Goal: Task Accomplishment & Management: Use online tool/utility

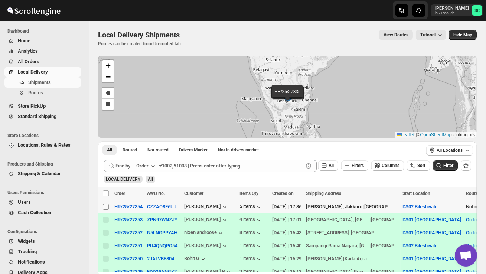
click at [105, 208] on input "Select shipment" at bounding box center [106, 207] width 6 height 6
checkbox input "true"
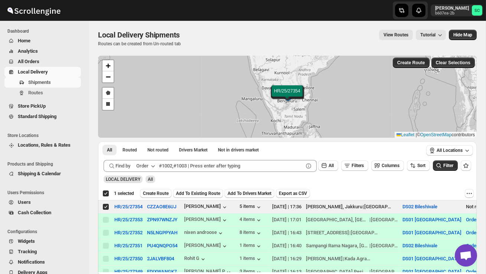
click at [158, 191] on span "Create Route" at bounding box center [156, 194] width 26 height 6
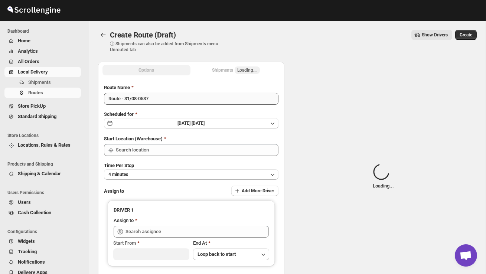
type input "DS02 Bileshivale"
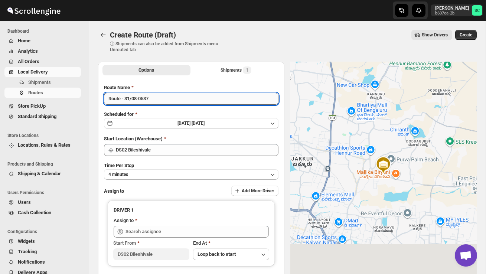
click at [159, 98] on input "Route - 31/08-0537" at bounding box center [191, 99] width 175 height 12
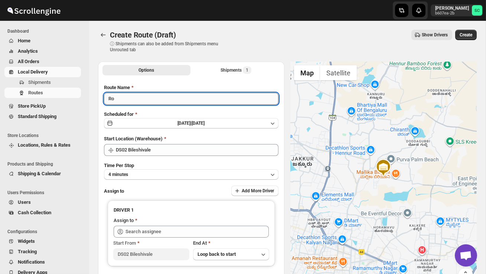
type input "R"
type input "Order no 27354"
click at [168, 172] on button "4 minutes" at bounding box center [191, 174] width 175 height 10
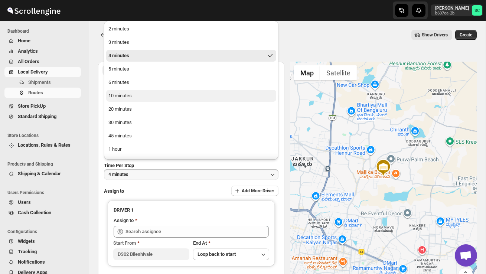
click at [144, 98] on button "10 minutes" at bounding box center [191, 96] width 170 height 12
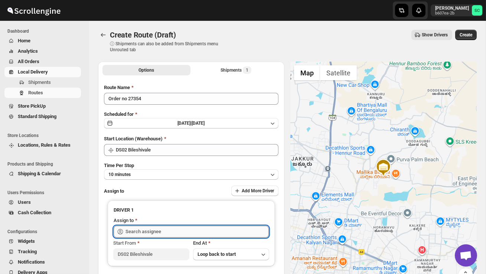
click at [161, 234] on input "text" at bounding box center [197, 232] width 143 height 12
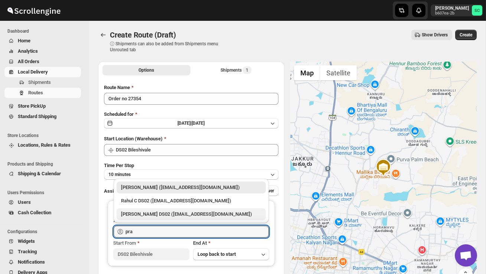
click at [175, 215] on div "[PERSON_NAME] DS02 ([EMAIL_ADDRESS][DOMAIN_NAME])" at bounding box center [191, 214] width 140 height 7
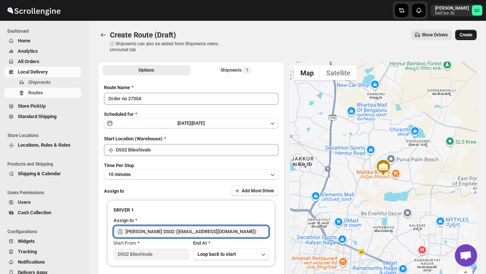
type input "[PERSON_NAME] DS02 ([EMAIL_ADDRESS][DOMAIN_NAME])"
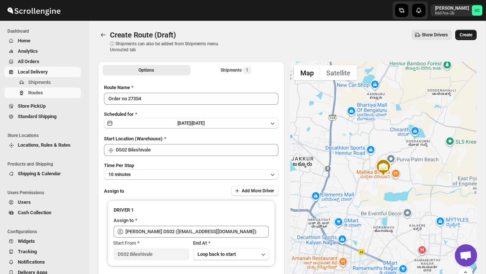
click at [465, 34] on span "Create" at bounding box center [466, 35] width 13 height 6
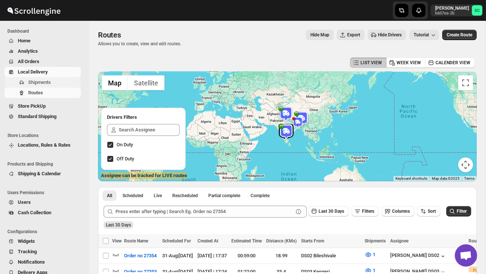
click at [43, 79] on span "Shipments" at bounding box center [53, 82] width 51 height 7
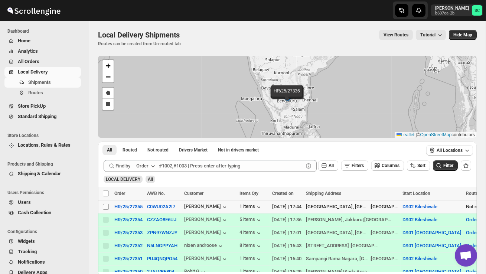
click at [106, 207] on input "Select shipment" at bounding box center [106, 207] width 6 height 6
checkbox input "true"
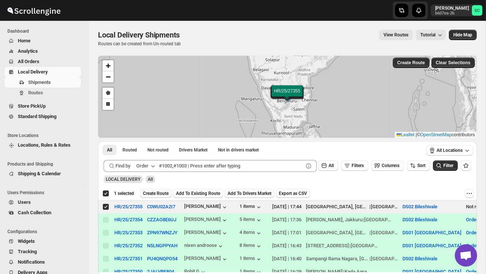
click at [160, 193] on span "Create Route" at bounding box center [156, 194] width 26 height 6
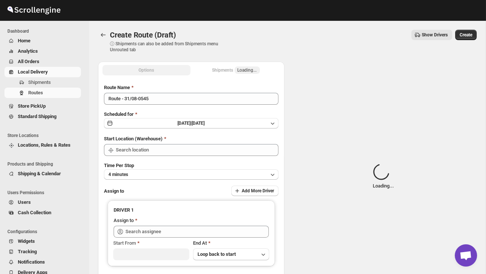
type input "DS02 Bileshivale"
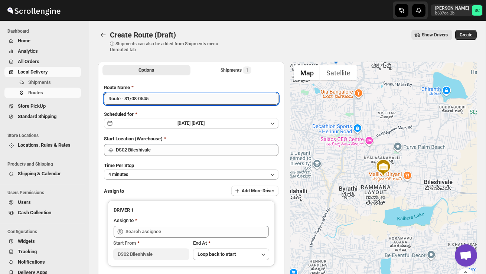
click at [160, 99] on input "Route - 31/08-0545" at bounding box center [191, 99] width 175 height 12
type input "R"
type input "Order no 27355"
click at [174, 172] on button "4 minutes" at bounding box center [191, 174] width 175 height 10
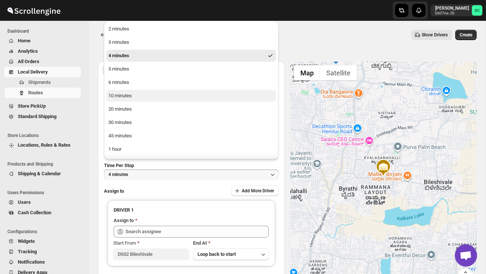
click at [149, 101] on button "10 minutes" at bounding box center [191, 96] width 170 height 12
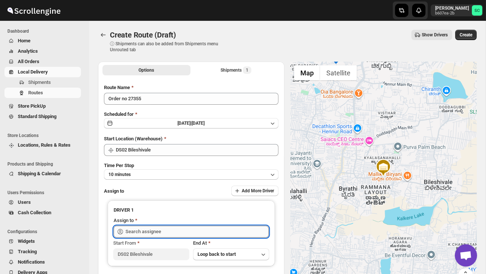
click at [161, 230] on input "text" at bounding box center [197, 232] width 143 height 12
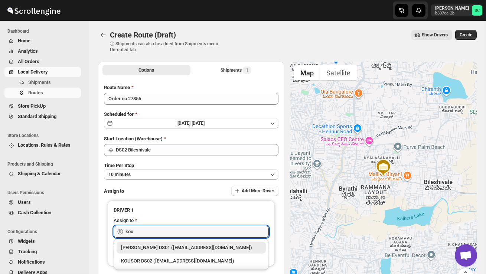
click at [177, 259] on div "KOUSOR DS02 ([EMAIL_ADDRESS][DOMAIN_NAME])" at bounding box center [191, 260] width 140 height 7
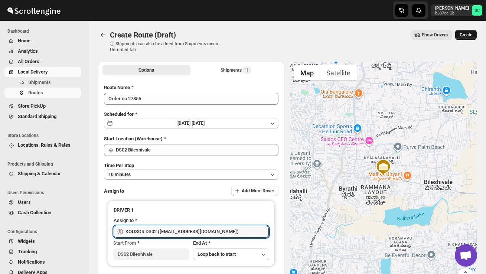
type input "KOUSOR DS02 ([EMAIL_ADDRESS][DOMAIN_NAME])"
click at [463, 33] on span "Create" at bounding box center [466, 35] width 13 height 6
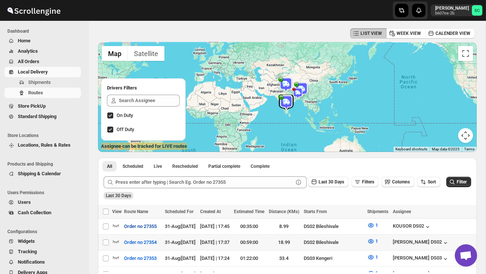
scroll to position [32, 0]
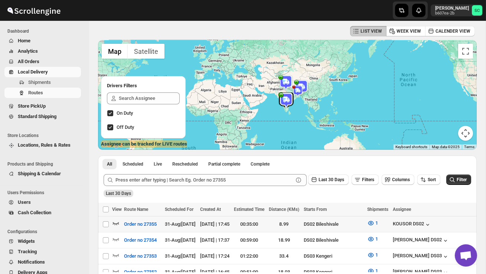
click at [115, 222] on icon "button" at bounding box center [115, 223] width 7 height 7
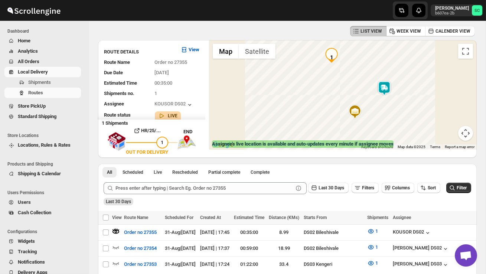
scroll to position [0, 0]
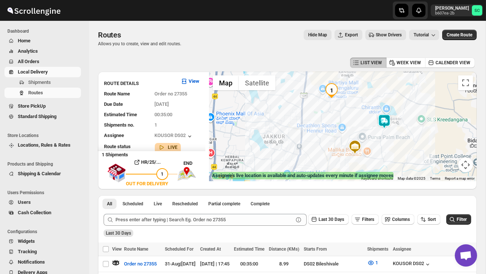
click at [385, 120] on img at bounding box center [384, 121] width 15 height 15
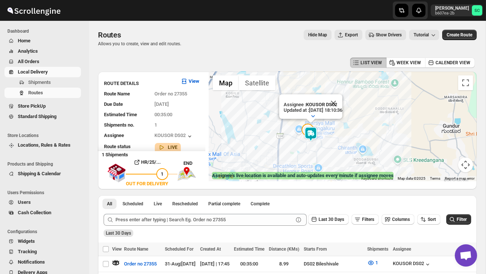
drag, startPoint x: 309, startPoint y: 166, endPoint x: 283, endPoint y: 163, distance: 26.2
click at [283, 163] on div "Assignee : KOUSOR DS02 Updated at : [DATE] 18:10:36 Duty mode Enabled Battery p…" at bounding box center [343, 127] width 268 height 110
click at [340, 104] on button "Close" at bounding box center [331, 103] width 18 height 18
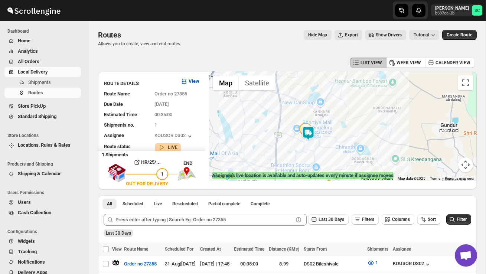
click at [318, 131] on div "To navigate, press the arrow keys." at bounding box center [343, 127] width 268 height 110
click at [318, 131] on div at bounding box center [343, 127] width 268 height 110
